Goal: Task Accomplishment & Management: Use online tool/utility

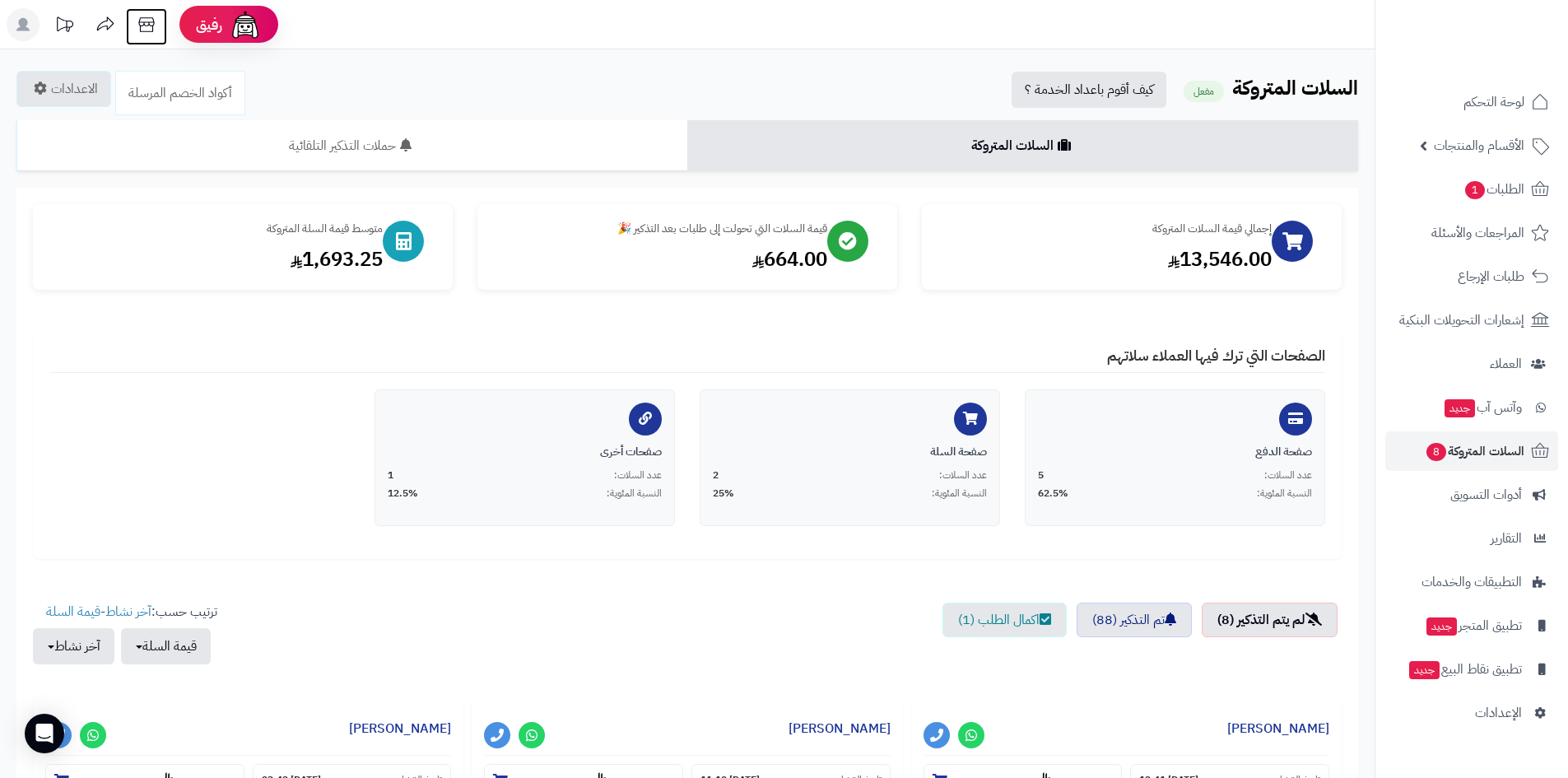
click at [152, 27] on icon at bounding box center [146, 24] width 16 height 15
click at [1478, 134] on span "الأقسام والمنتجات" at bounding box center [1479, 146] width 90 height 23
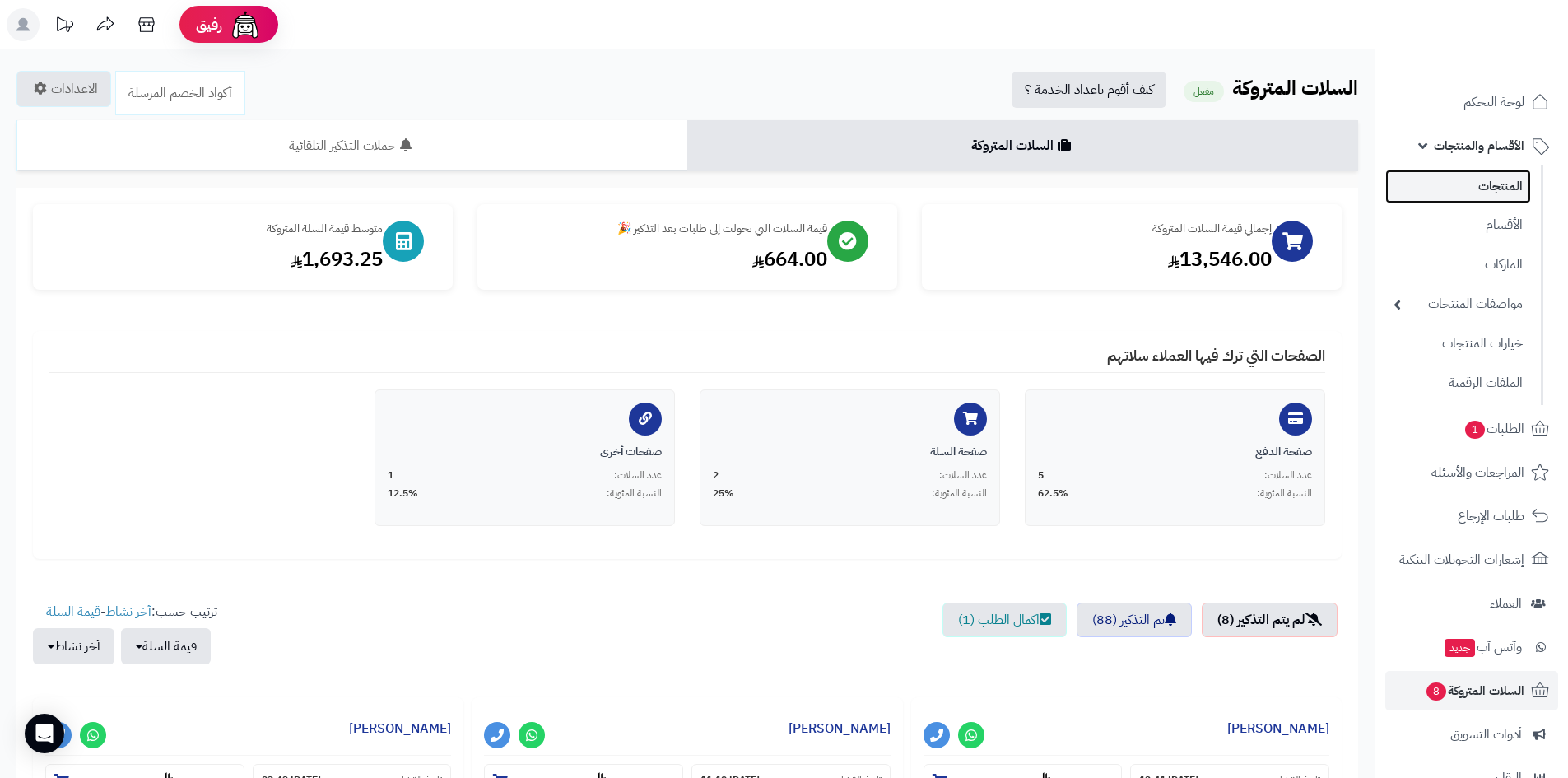
click at [1483, 171] on link "المنتجات" at bounding box center [1458, 187] width 146 height 34
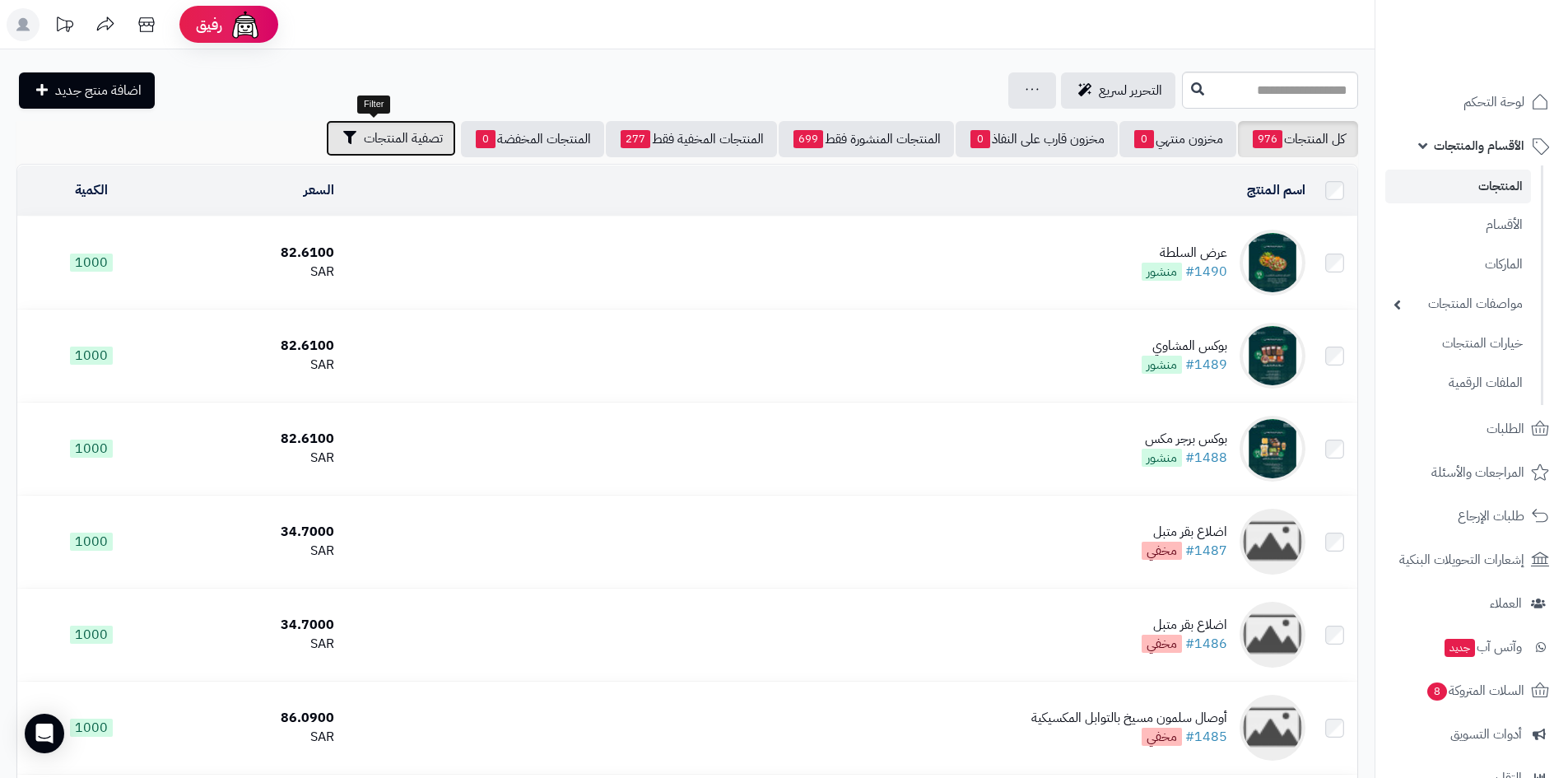
click at [421, 142] on span "تصفية المنتجات" at bounding box center [404, 138] width 79 height 20
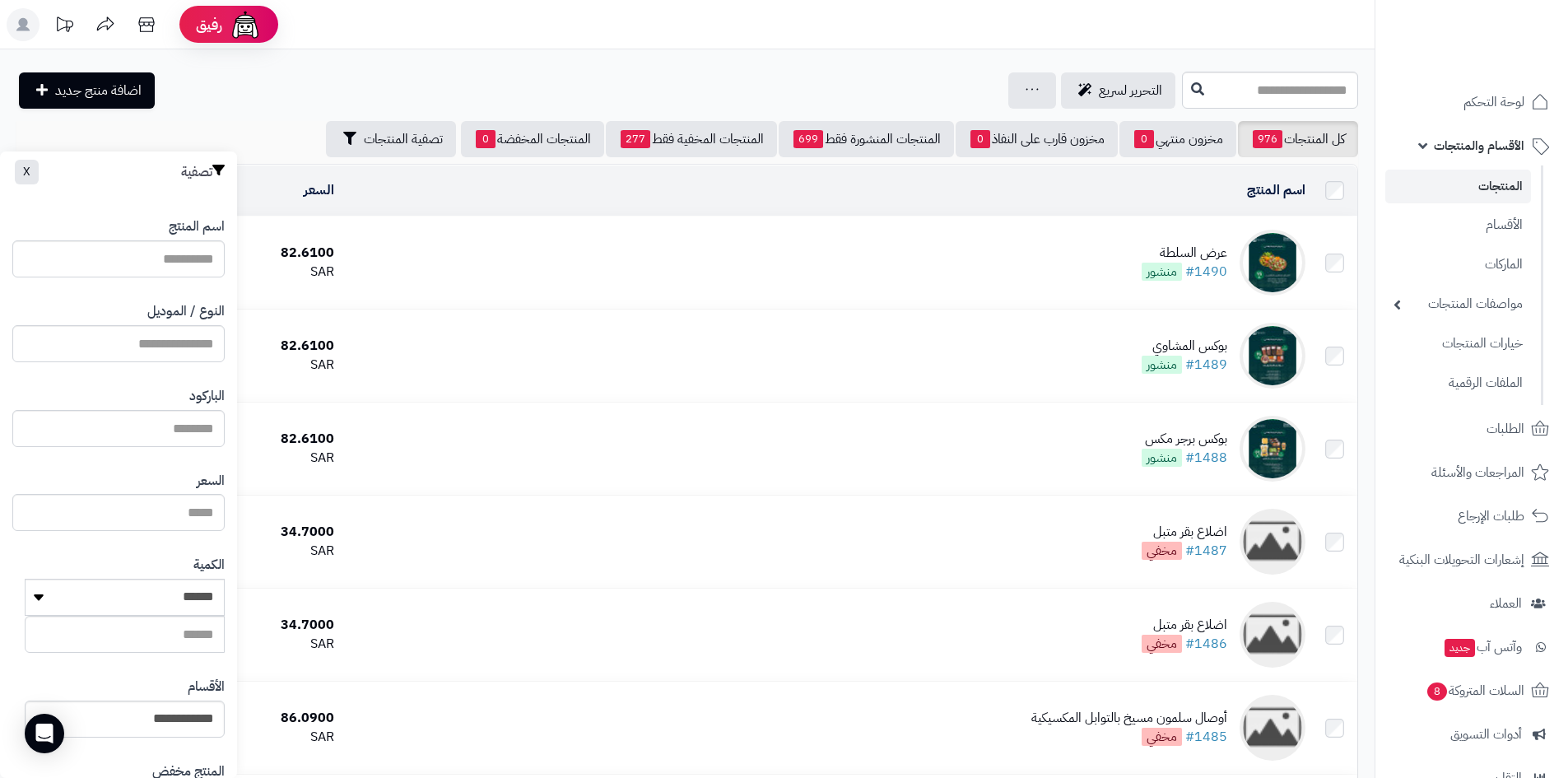
drag, startPoint x: 173, startPoint y: 699, endPoint x: 169, endPoint y: 715, distance: 16.5
click at [173, 701] on div "**********" at bounding box center [119, 707] width 213 height 85
click at [169, 715] on select "**********" at bounding box center [125, 719] width 200 height 37
select select "***"
click at [25, 701] on select "**********" at bounding box center [125, 719] width 200 height 37
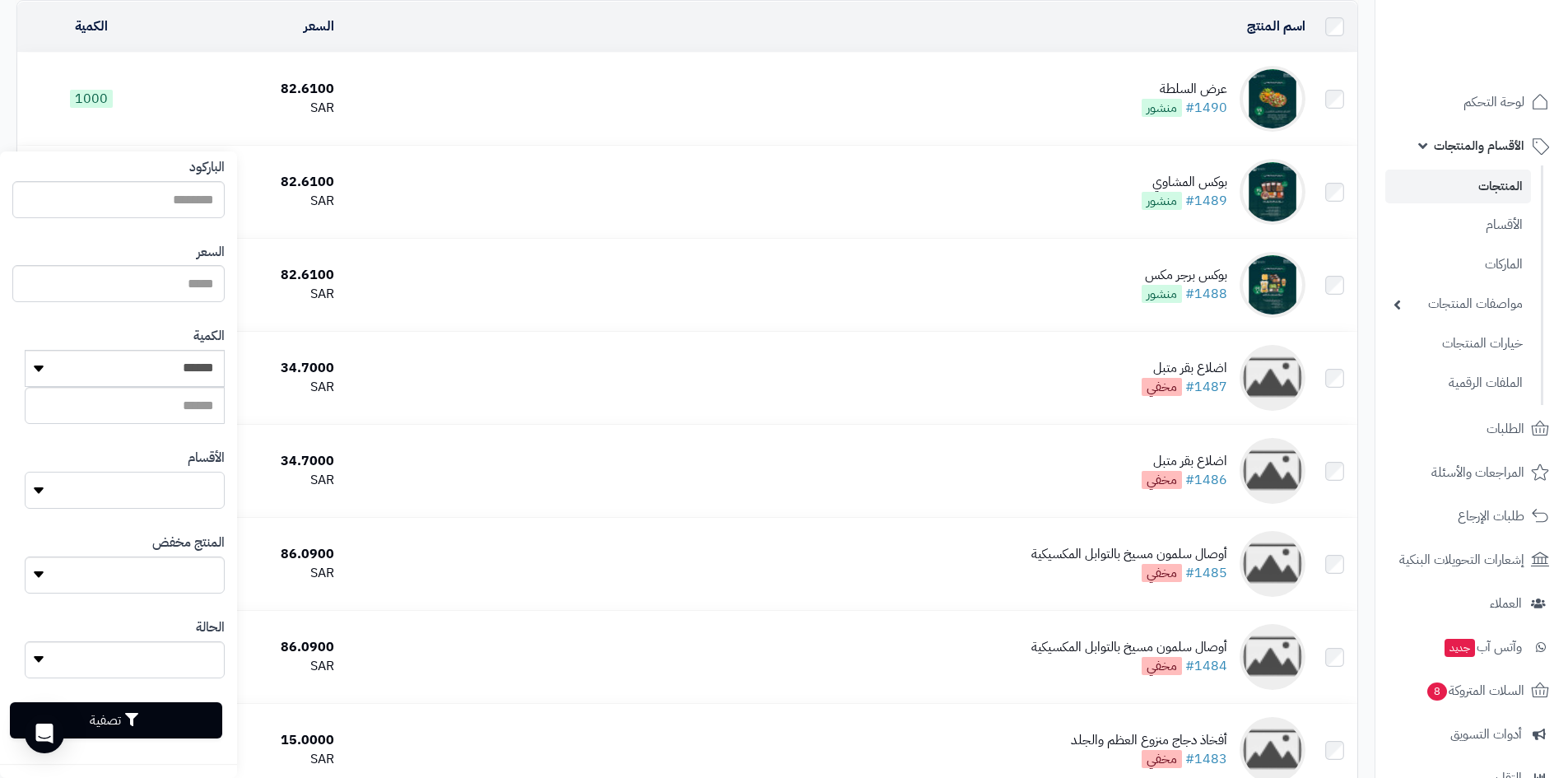
scroll to position [164, 0]
click at [154, 712] on button "تصفية" at bounding box center [116, 720] width 213 height 37
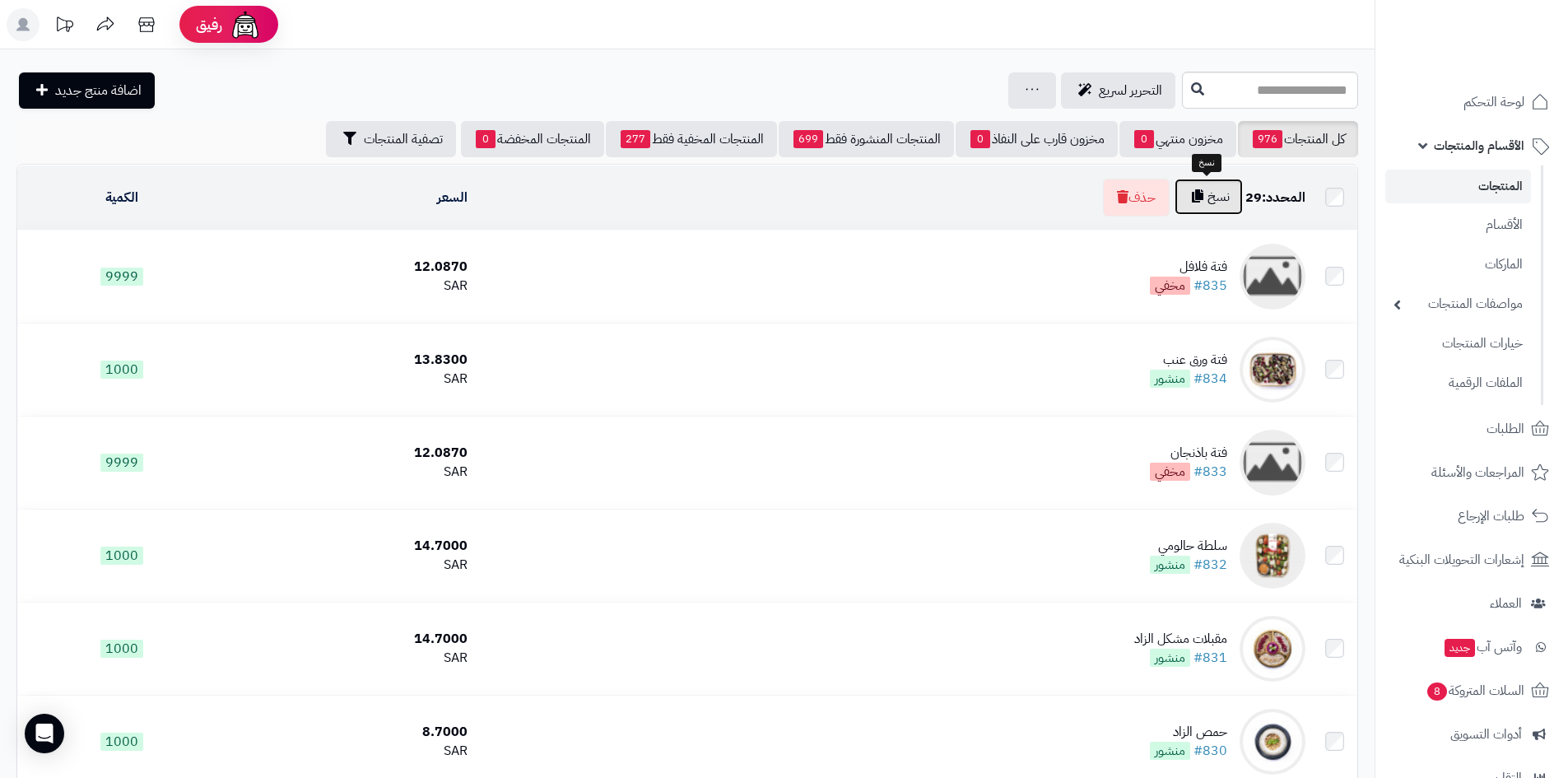
click at [1229, 209] on button "نسخ" at bounding box center [1209, 197] width 69 height 37
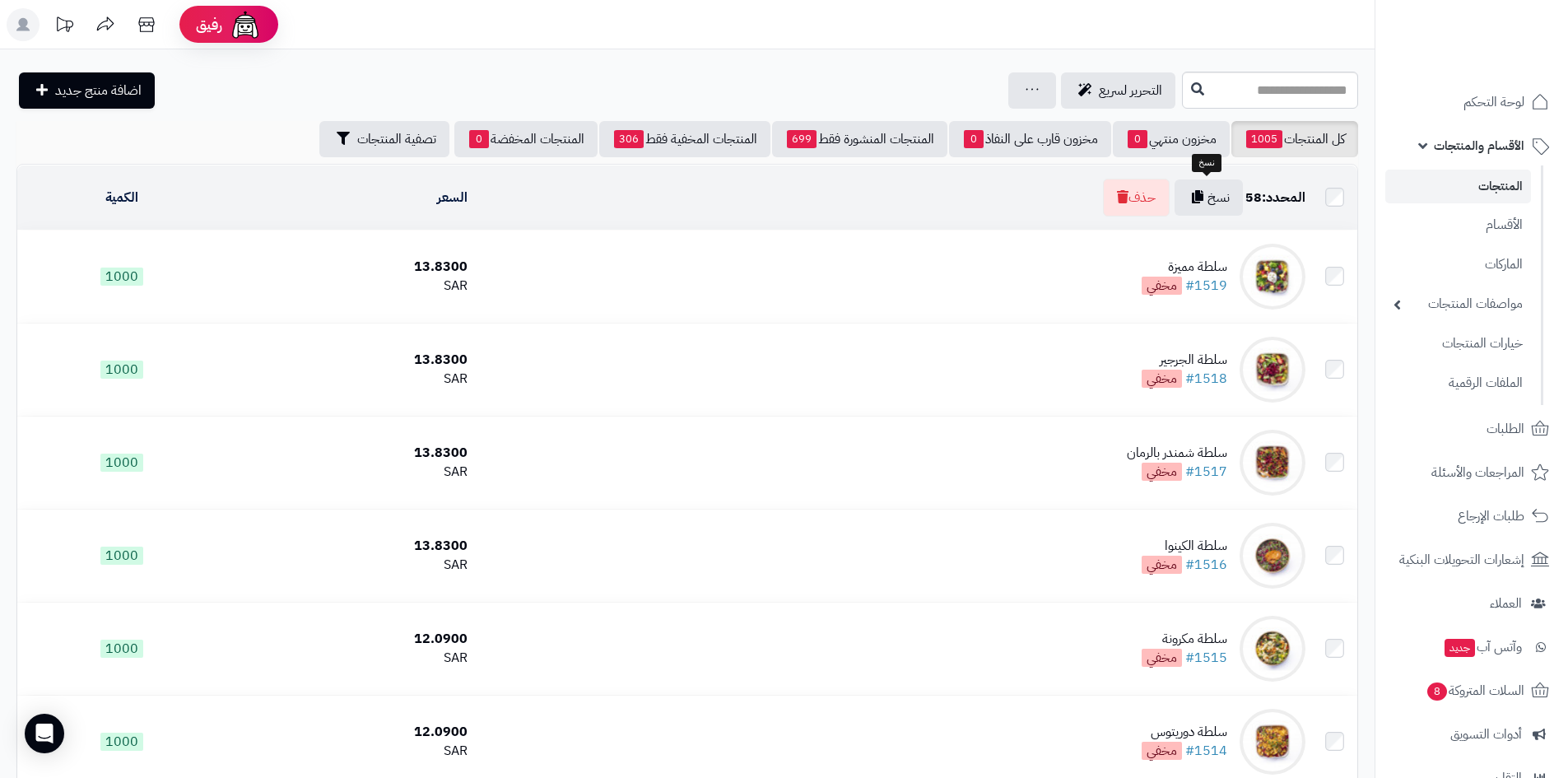
drag, startPoint x: 1208, startPoint y: 204, endPoint x: 697, endPoint y: 23, distance: 542.1
click at [704, 23] on header "رفيق ! الطلبات معالجة مكتمل إرجاع المنتجات العملاء المتواجدون الان 119 عملاء من…" at bounding box center [784, 24] width 1568 height 49
click at [1326, 186] on td at bounding box center [1335, 197] width 46 height 64
click at [1099, 83] on span "التحرير لسريع" at bounding box center [1130, 90] width 63 height 20
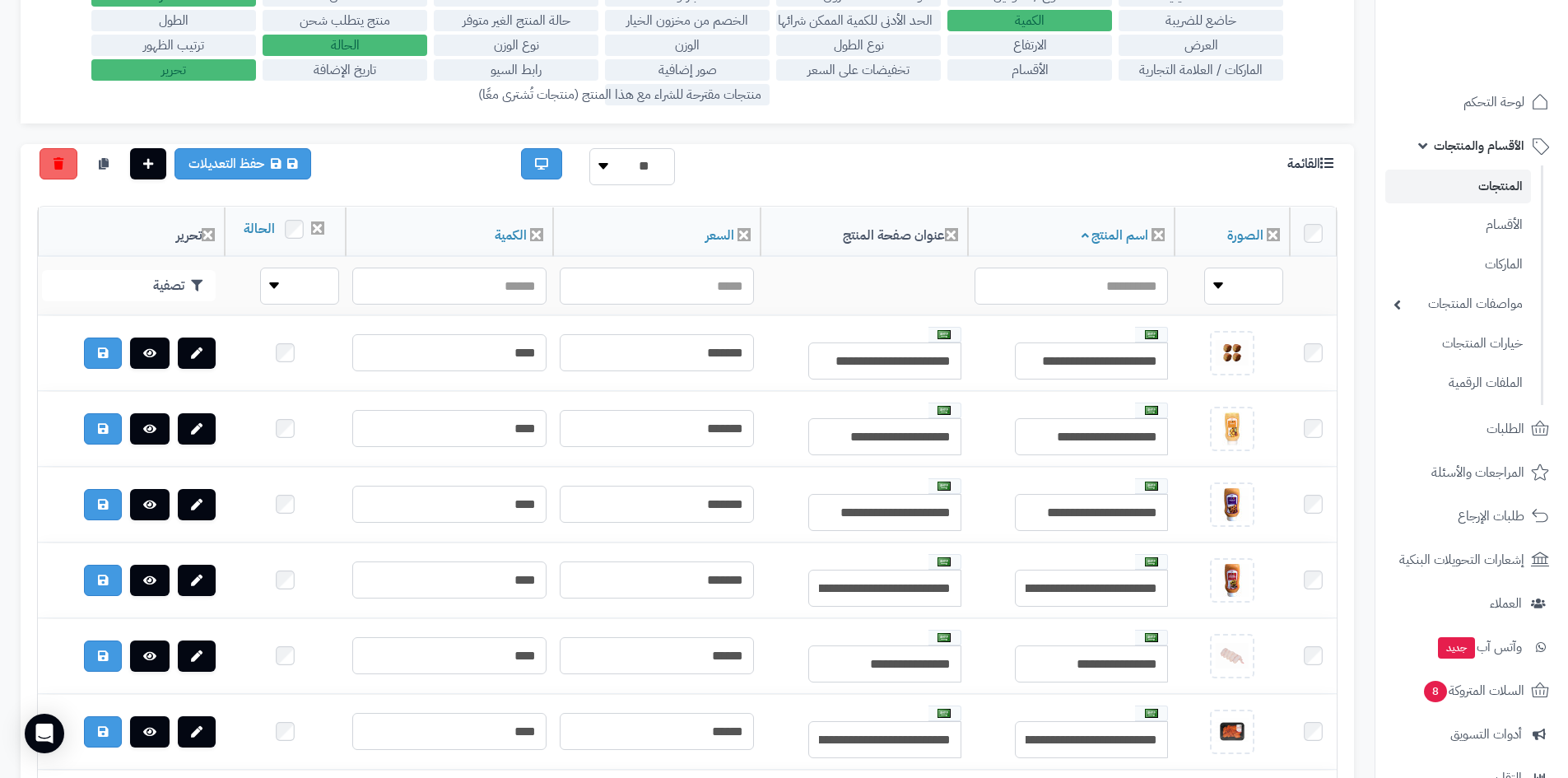
scroll to position [247, 0]
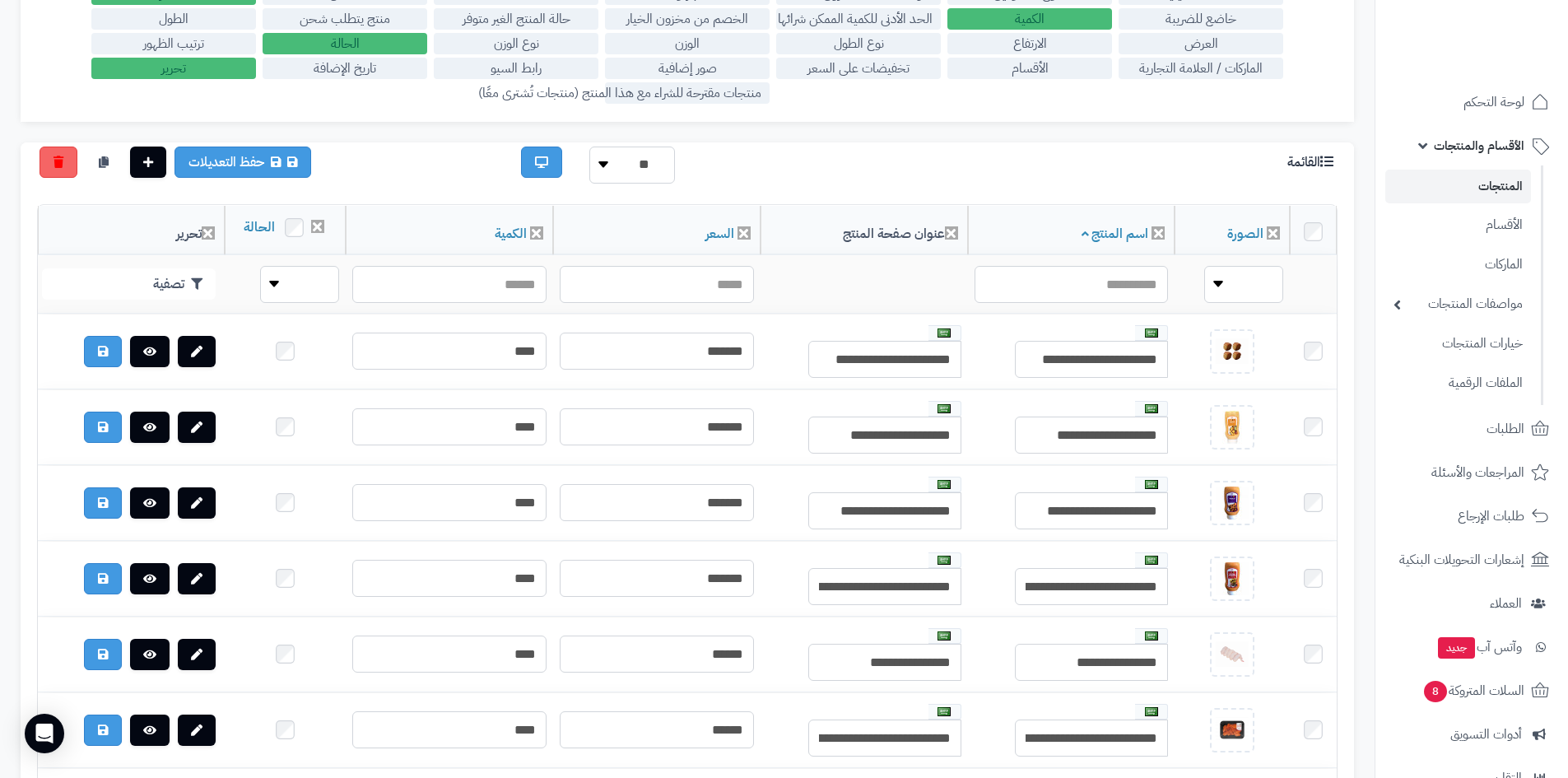
click at [1062, 75] on label "الأقسام" at bounding box center [1030, 69] width 164 height 21
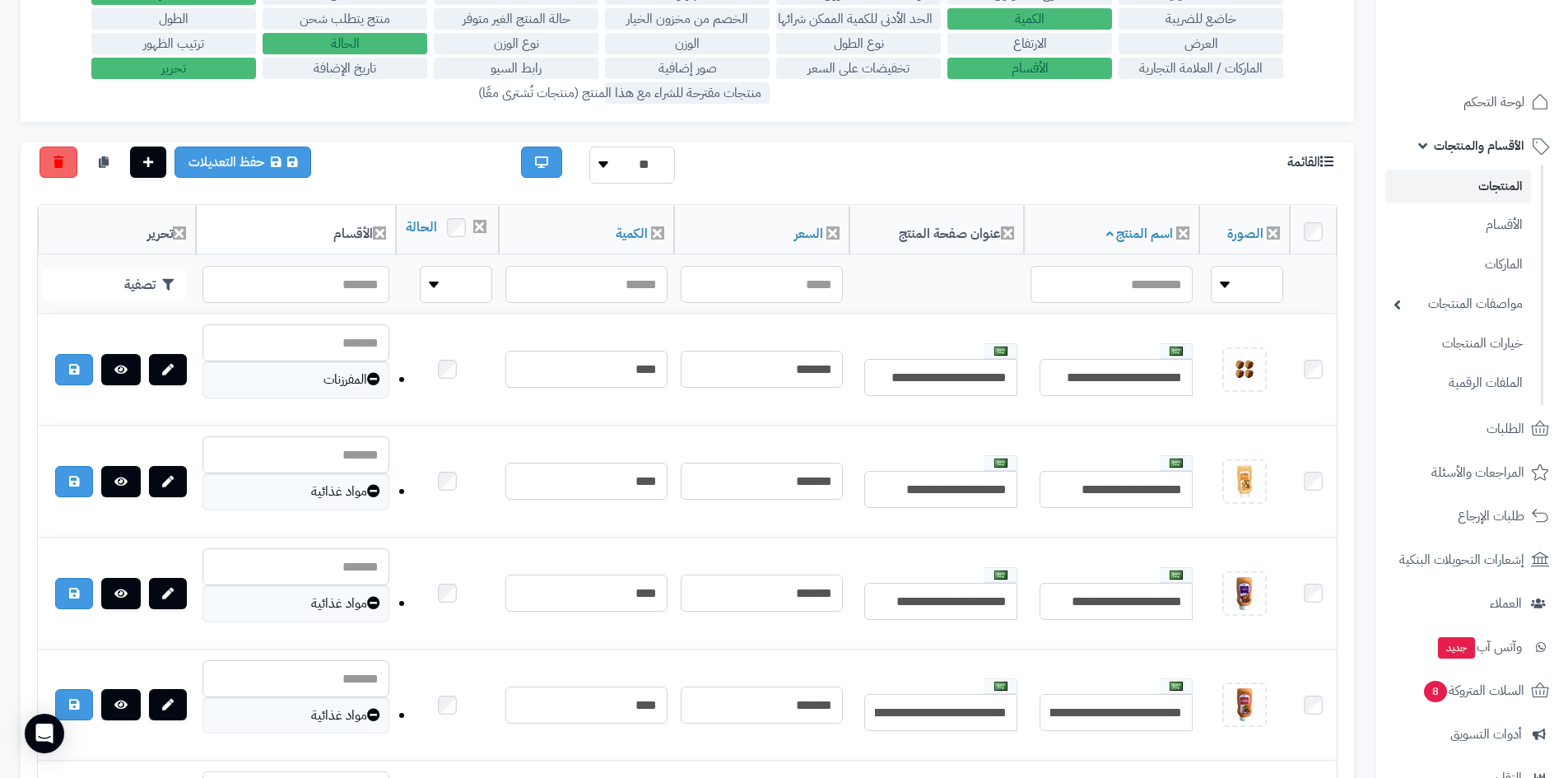
click at [1022, 70] on label "الأقسام" at bounding box center [1030, 69] width 164 height 21
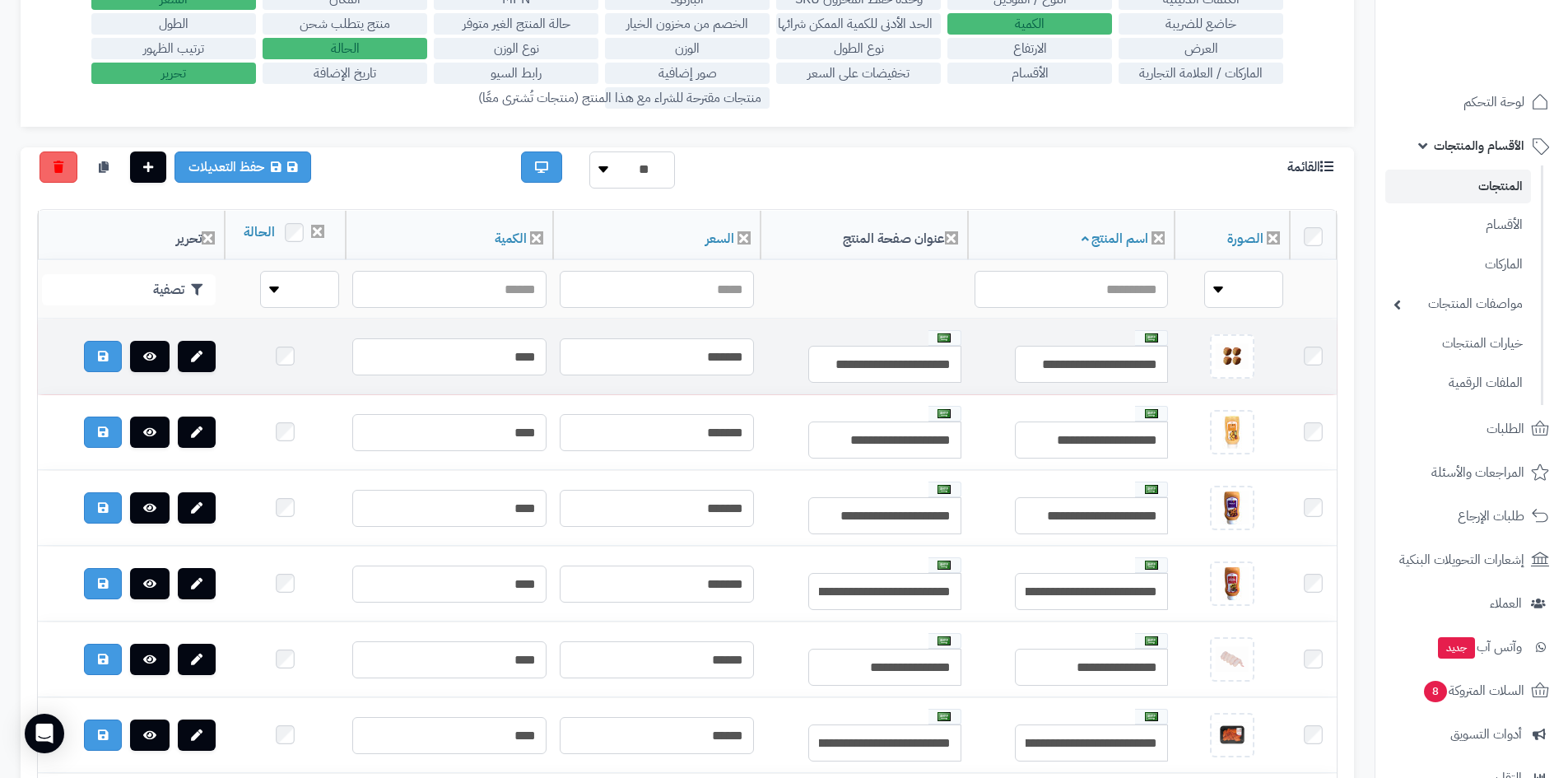
scroll to position [0, 0]
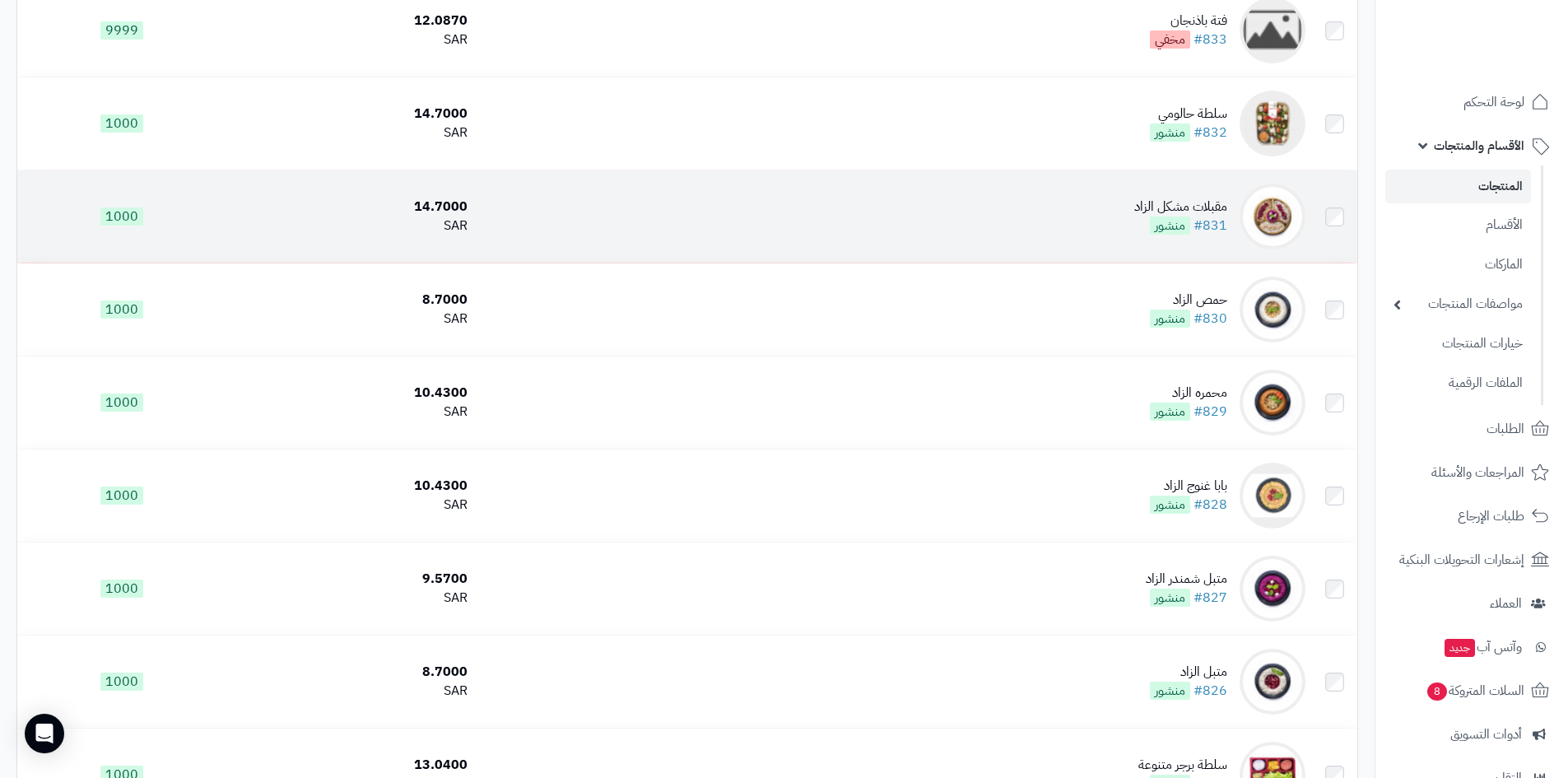
scroll to position [2855, 0]
